Goal: Task Accomplishment & Management: Manage account settings

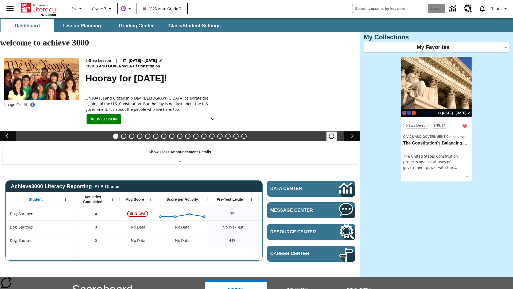
click at [116, 133] on button "Hooray for Constitution Day!" at bounding box center [115, 135] width 5 height 5
click at [332, 133] on icon "Pause" at bounding box center [331, 136] width 6 height 6
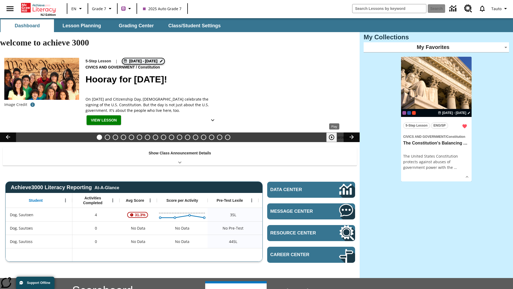
click at [143, 58] on span "Aug 19 - Aug 19" at bounding box center [143, 61] width 28 height 6
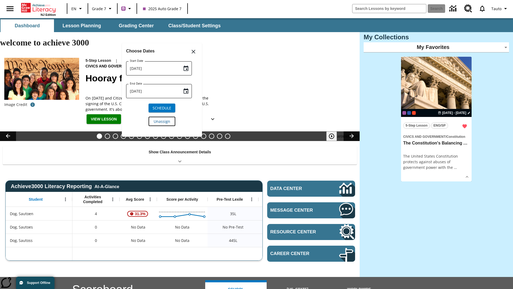
click at [162, 121] on span "Unassign" at bounding box center [162, 121] width 17 height 6
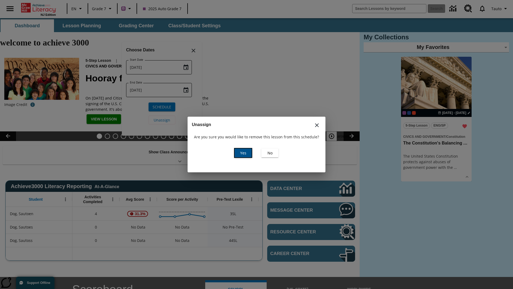
click at [243, 153] on span "Yes" at bounding box center [243, 153] width 6 height 6
